Goal: Find specific page/section: Find specific page/section

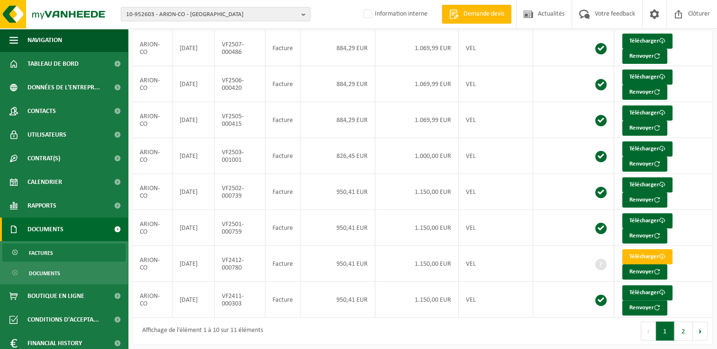
click at [179, 14] on span "10-952603 - ARION-CO - [GEOGRAPHIC_DATA]" at bounding box center [211, 15] width 171 height 14
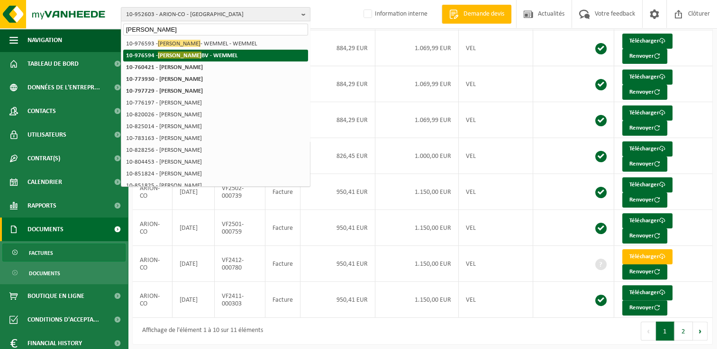
type input "sandru"
click at [206, 54] on strong "10-976594 - SANDRU BV - WEMMEL" at bounding box center [182, 55] width 112 height 7
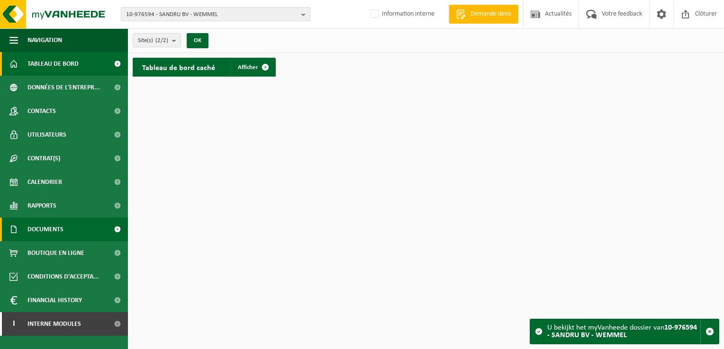
click at [50, 233] on span "Documents" at bounding box center [45, 230] width 36 height 24
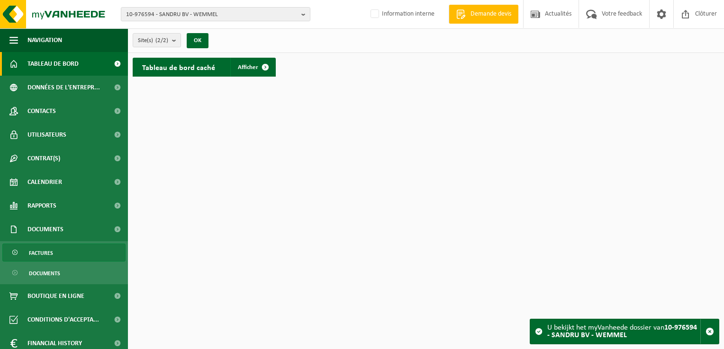
click at [45, 254] on span "Factures" at bounding box center [41, 253] width 24 height 18
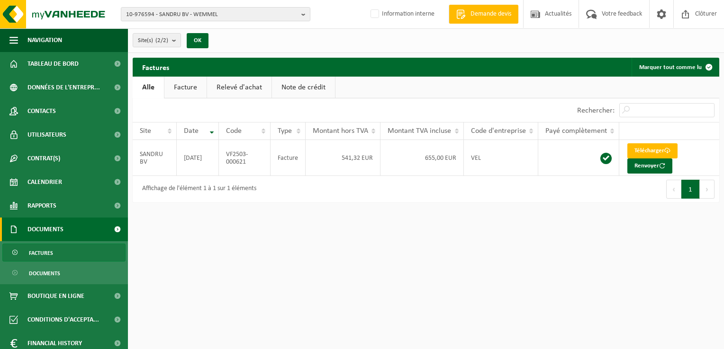
click at [698, 262] on html "10-976594 - SANDRU BV - WEMMEL 10-976594 - SANDRU BV - WEMMEL 10-976593 - SANDR…" at bounding box center [362, 174] width 724 height 349
click at [65, 255] on link "Factures" at bounding box center [63, 253] width 123 height 18
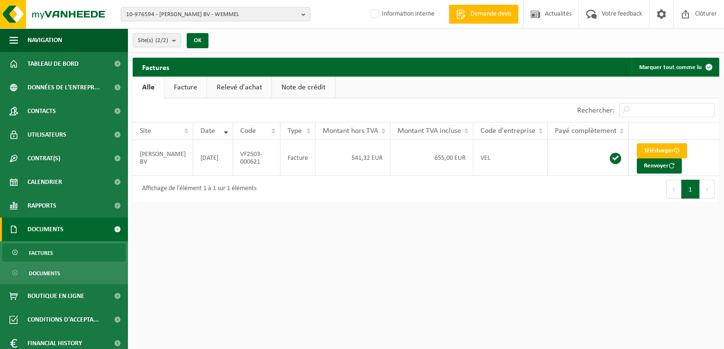
click at [196, 16] on span "10-976594 - [PERSON_NAME] BV - WEMMEL" at bounding box center [211, 15] width 171 height 14
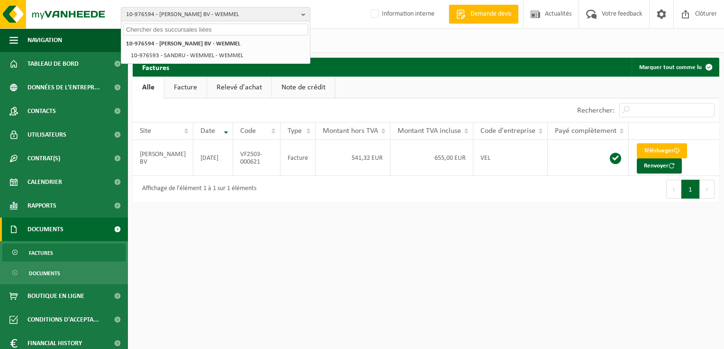
click at [188, 28] on input "text" at bounding box center [215, 30] width 185 height 12
